Goal: Navigation & Orientation: Find specific page/section

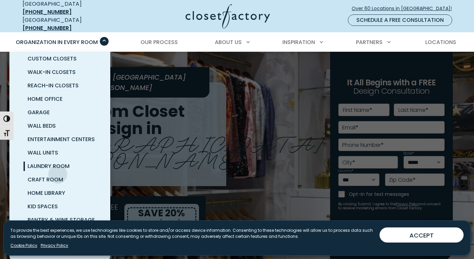
scroll to position [7, 0]
click at [55, 217] on span "Pantry & Wine Storage" at bounding box center [61, 221] width 67 height 8
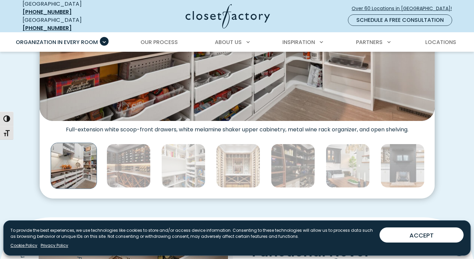
scroll to position [325, 0]
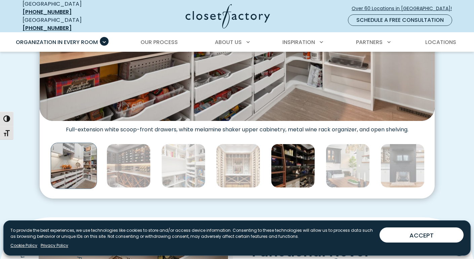
click at [288, 170] on img "Thumbnail Gallery" at bounding box center [293, 166] width 44 height 44
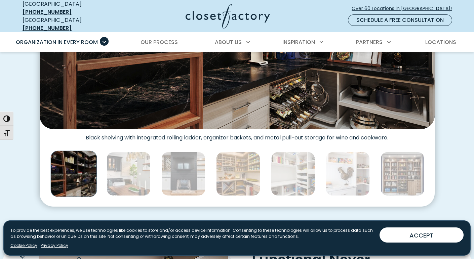
scroll to position [319, 0]
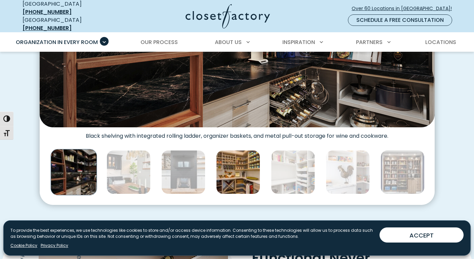
click at [255, 173] on img "Thumbnail Gallery" at bounding box center [238, 172] width 44 height 44
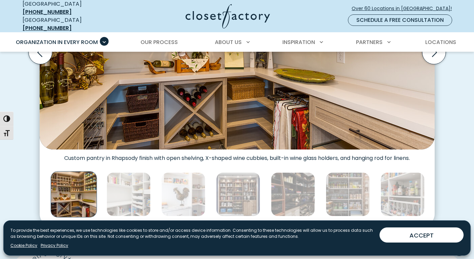
scroll to position [297, 0]
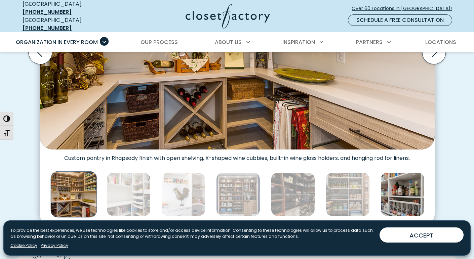
click at [397, 203] on img "Thumbnail Gallery" at bounding box center [402, 194] width 44 height 44
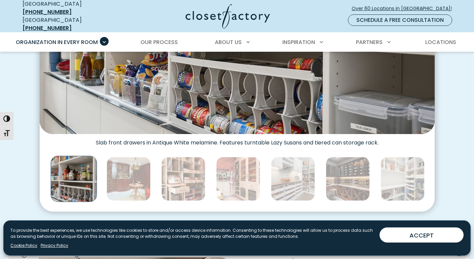
scroll to position [312, 0]
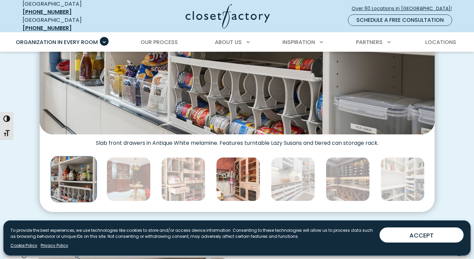
click at [250, 173] on img "Thumbnail Gallery" at bounding box center [238, 179] width 44 height 44
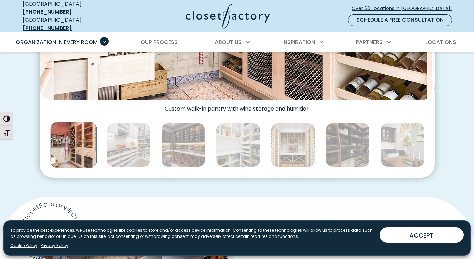
scroll to position [348, 0]
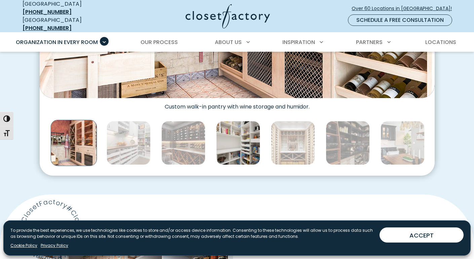
click at [234, 135] on img "Thumbnail Gallery" at bounding box center [238, 143] width 44 height 44
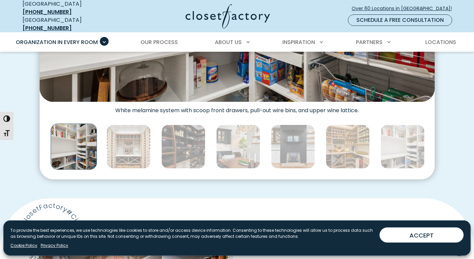
scroll to position [343, 0]
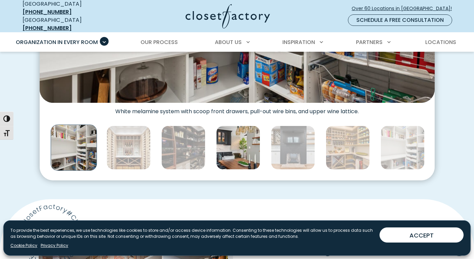
click at [239, 157] on img "Thumbnail Gallery" at bounding box center [238, 148] width 44 height 44
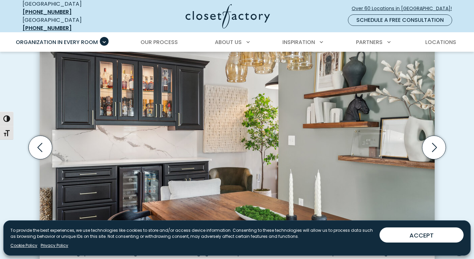
scroll to position [0, 0]
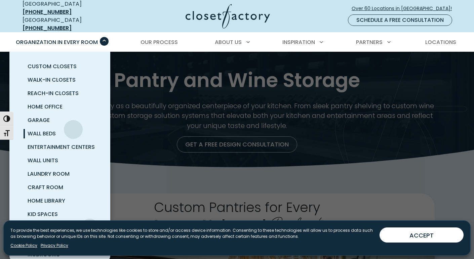
click at [73, 127] on link "Wall Beds" at bounding box center [67, 133] width 101 height 13
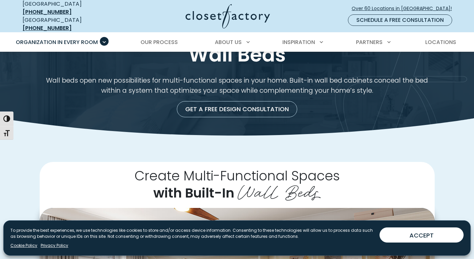
scroll to position [28, 0]
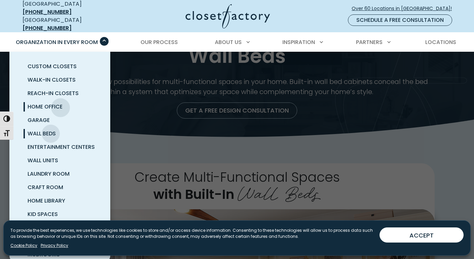
click at [60, 103] on span "Home Office" at bounding box center [45, 107] width 35 height 8
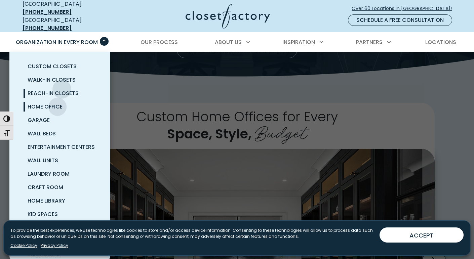
click at [62, 87] on link "Reach-In Closets" at bounding box center [67, 93] width 101 height 13
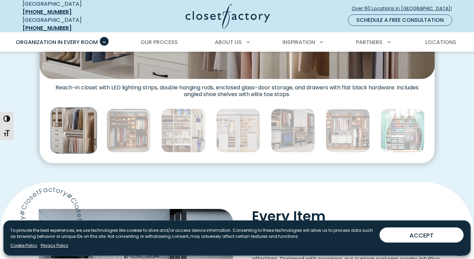
scroll to position [363, 0]
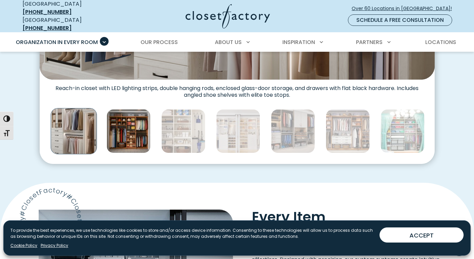
click at [135, 111] on img "Thumbnail Gallery" at bounding box center [128, 131] width 44 height 44
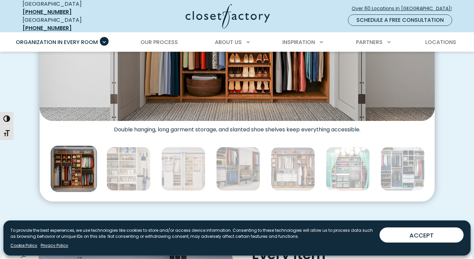
scroll to position [329, 0]
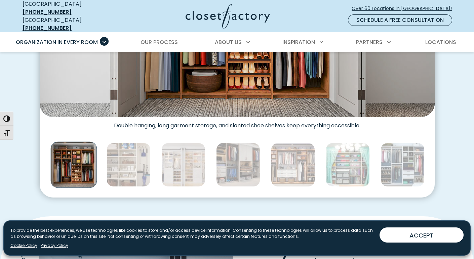
click at [320, 151] on div "Thumbnail Gallery" at bounding box center [348, 164] width 1484 height 49
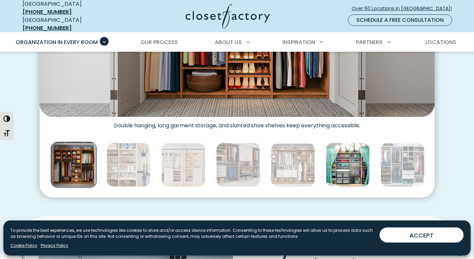
click at [338, 152] on img "Thumbnail Gallery" at bounding box center [347, 165] width 44 height 44
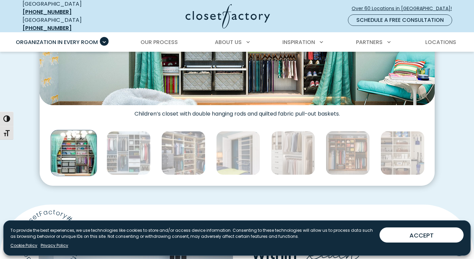
scroll to position [337, 0]
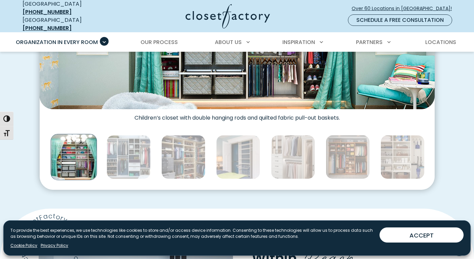
click at [338, 152] on img "Thumbnail Gallery" at bounding box center [347, 157] width 44 height 44
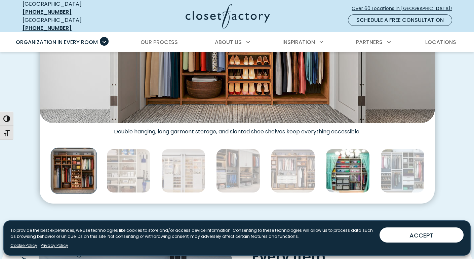
scroll to position [323, 0]
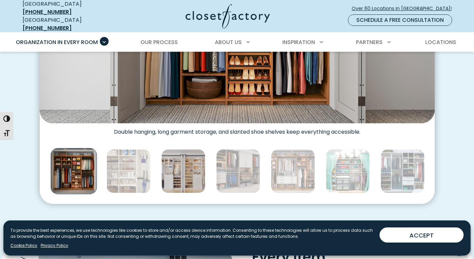
click at [181, 171] on img "Thumbnail Gallery" at bounding box center [183, 171] width 44 height 44
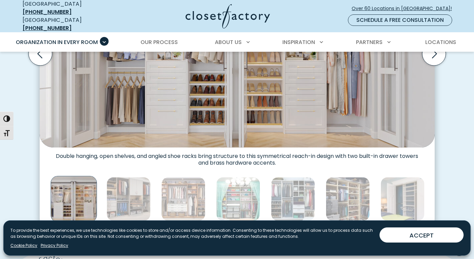
scroll to position [295, 0]
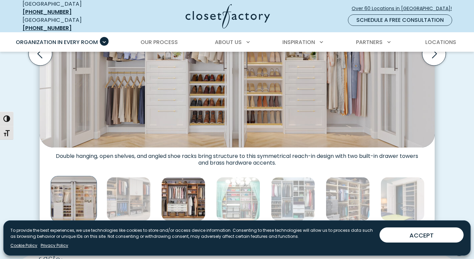
click at [181, 186] on img "Thumbnail Gallery" at bounding box center [183, 199] width 44 height 44
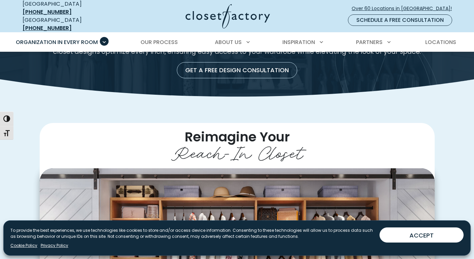
scroll to position [68, 0]
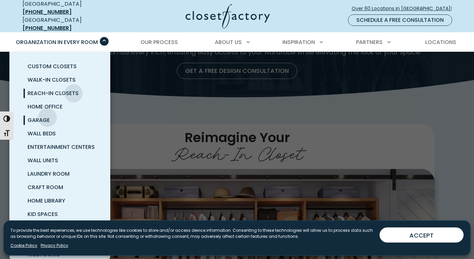
click at [47, 116] on span "Garage" at bounding box center [39, 120] width 22 height 8
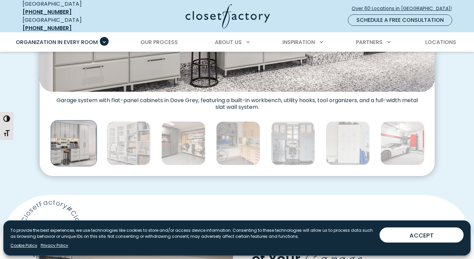
scroll to position [354, 0]
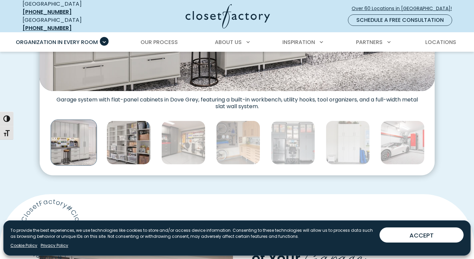
click at [134, 121] on img "Thumbnail Gallery" at bounding box center [128, 143] width 44 height 44
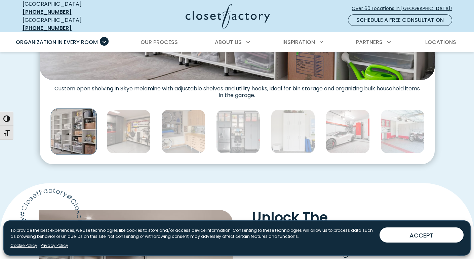
scroll to position [365, 0]
click at [134, 116] on img "Thumbnail Gallery" at bounding box center [128, 131] width 44 height 44
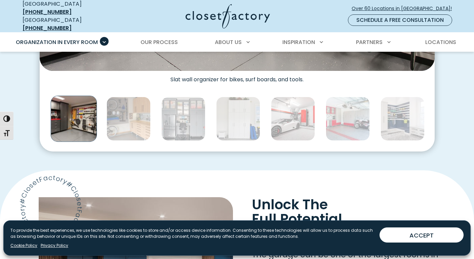
scroll to position [386, 0]
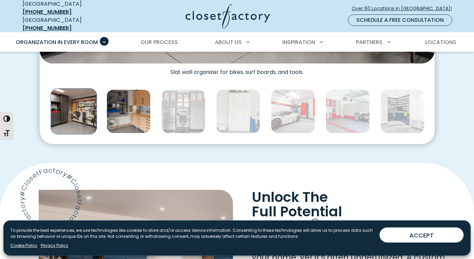
click at [135, 104] on img "Thumbnail Gallery" at bounding box center [128, 111] width 44 height 44
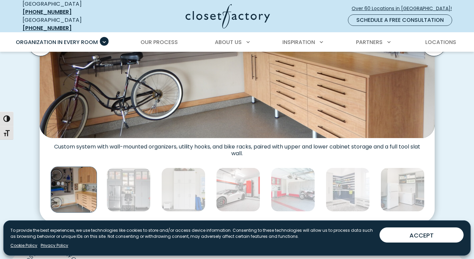
scroll to position [308, 0]
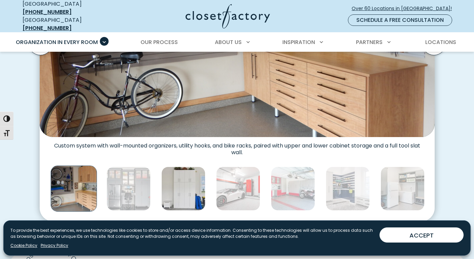
click at [183, 180] on img "Thumbnail Gallery" at bounding box center [183, 189] width 44 height 44
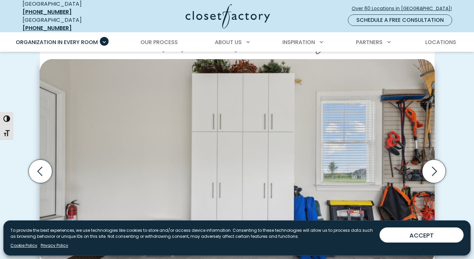
scroll to position [181, 0]
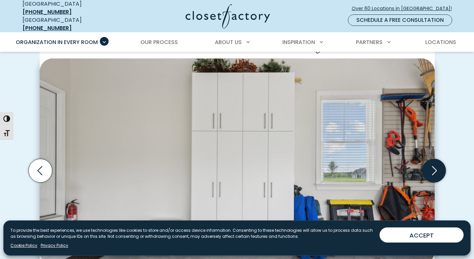
click at [426, 156] on icon "Next slide" at bounding box center [433, 170] width 29 height 29
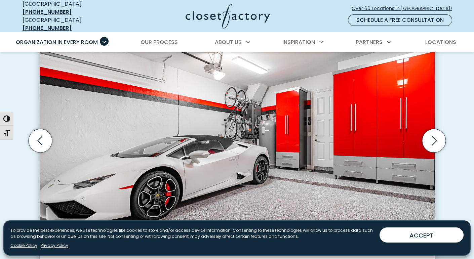
scroll to position [209, 0]
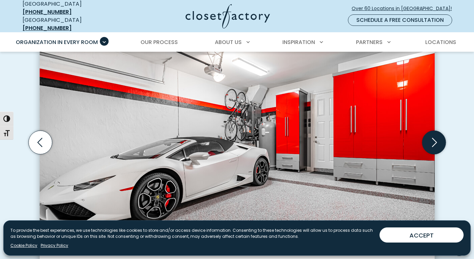
click at [436, 138] on icon "Next slide" at bounding box center [434, 143] width 24 height 24
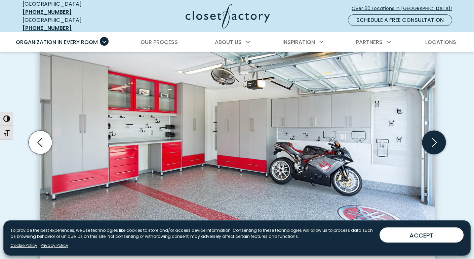
click at [436, 138] on icon "Next slide" at bounding box center [434, 143] width 24 height 24
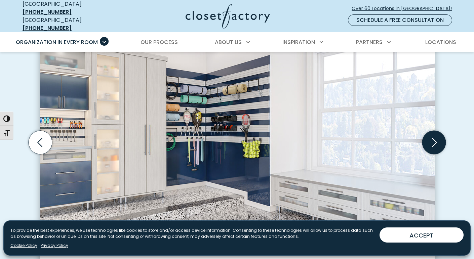
click at [436, 138] on icon "Next slide" at bounding box center [434, 143] width 24 height 24
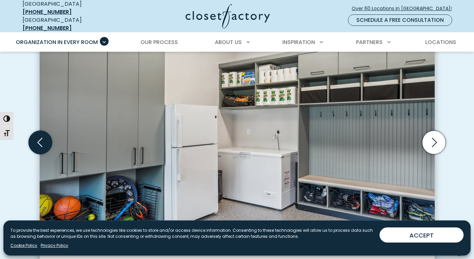
click at [44, 137] on icon "Previous slide" at bounding box center [40, 143] width 24 height 24
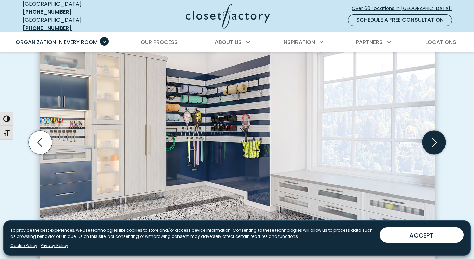
click at [433, 148] on icon "Next slide" at bounding box center [434, 143] width 24 height 24
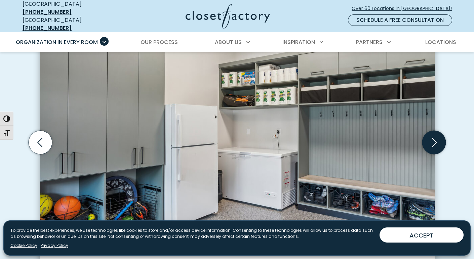
click at [433, 148] on icon "Next slide" at bounding box center [434, 143] width 24 height 24
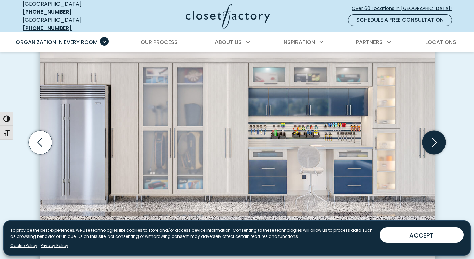
click at [433, 148] on icon "Next slide" at bounding box center [434, 143] width 24 height 24
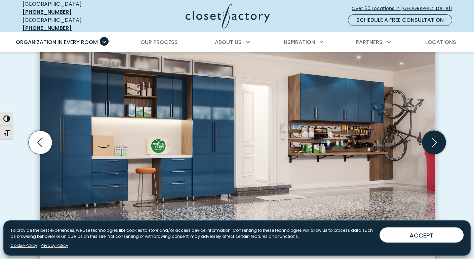
click at [433, 148] on icon "Next slide" at bounding box center [434, 143] width 24 height 24
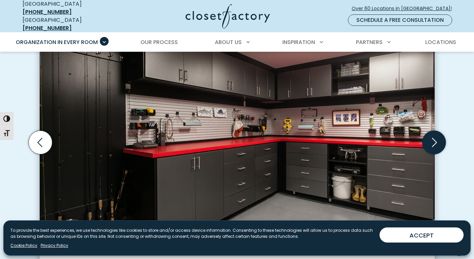
click at [433, 148] on icon "Next slide" at bounding box center [434, 143] width 24 height 24
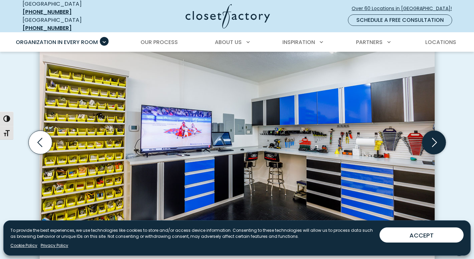
click at [433, 148] on icon "Next slide" at bounding box center [434, 143] width 24 height 24
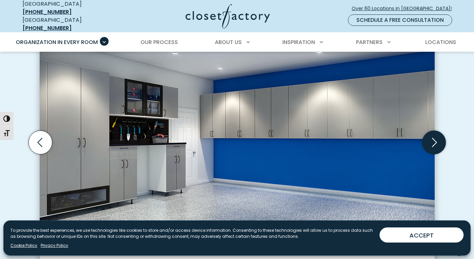
click at [433, 148] on icon "Next slide" at bounding box center [434, 143] width 24 height 24
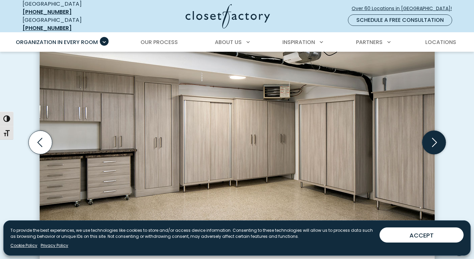
click at [433, 148] on icon "Next slide" at bounding box center [434, 143] width 24 height 24
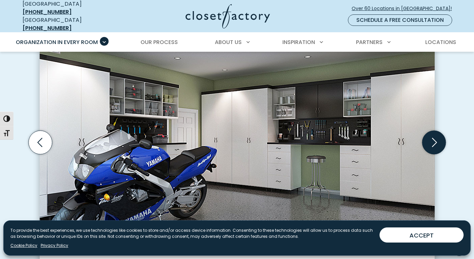
click at [433, 148] on icon "Next slide" at bounding box center [434, 143] width 24 height 24
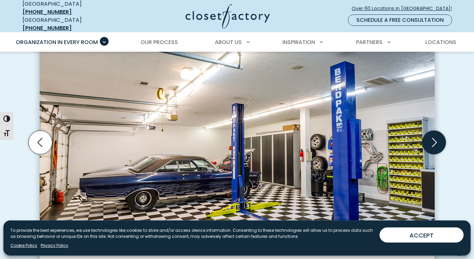
click at [433, 148] on icon "Next slide" at bounding box center [434, 143] width 24 height 24
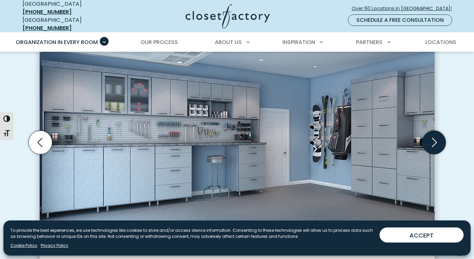
click at [433, 148] on icon "Next slide" at bounding box center [434, 143] width 24 height 24
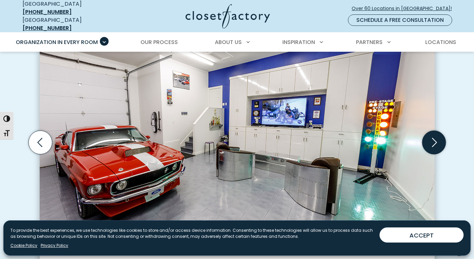
click at [433, 148] on icon "Next slide" at bounding box center [434, 143] width 24 height 24
